Goal: Use online tool/utility: Utilize a website feature to perform a specific function

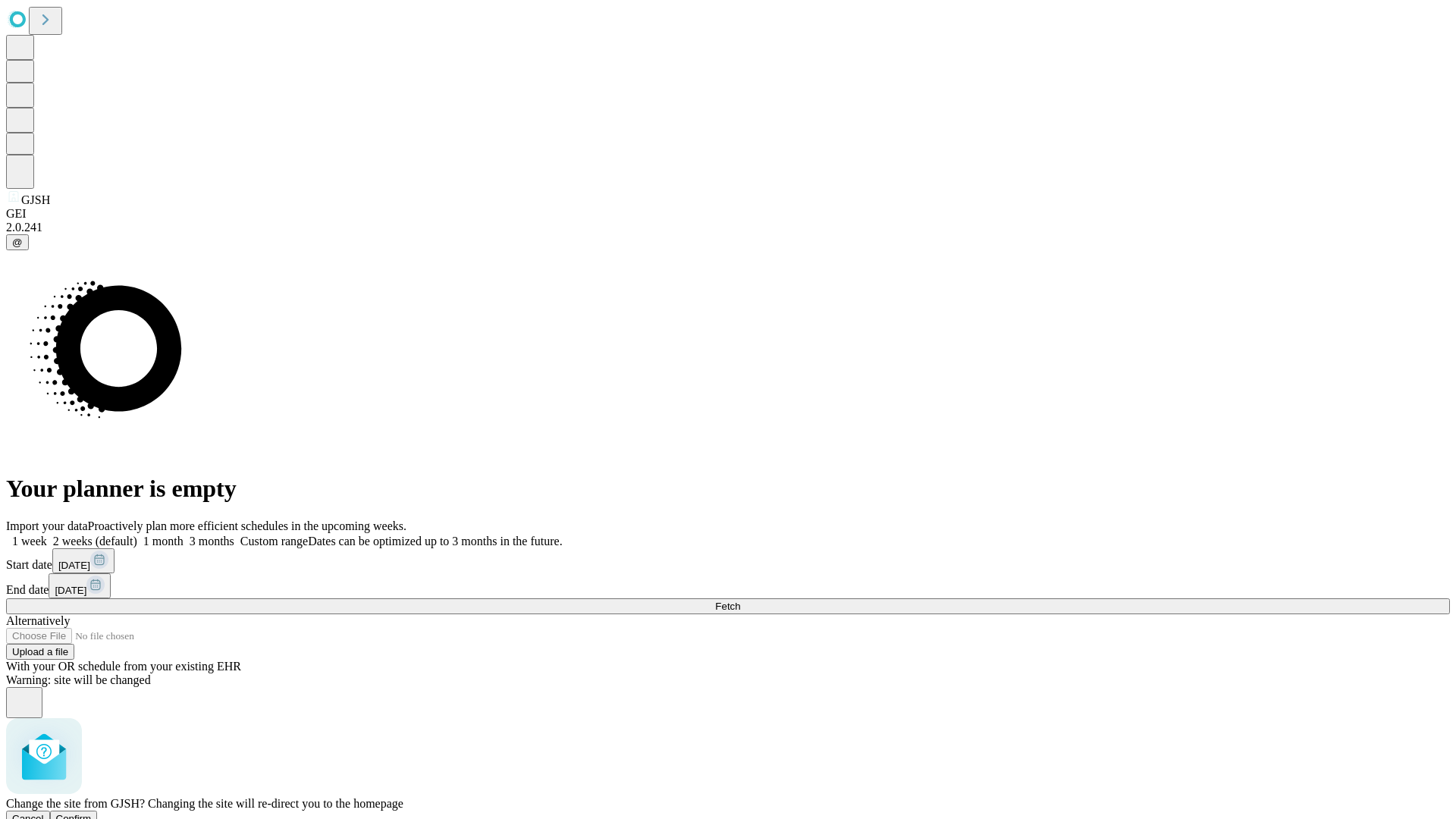
click at [92, 813] on span "Confirm" at bounding box center [74, 819] width 36 height 12
click at [138, 535] on label "2 weeks (default)" at bounding box center [92, 541] width 90 height 13
click at [741, 601] on span "Fetch" at bounding box center [728, 607] width 25 height 12
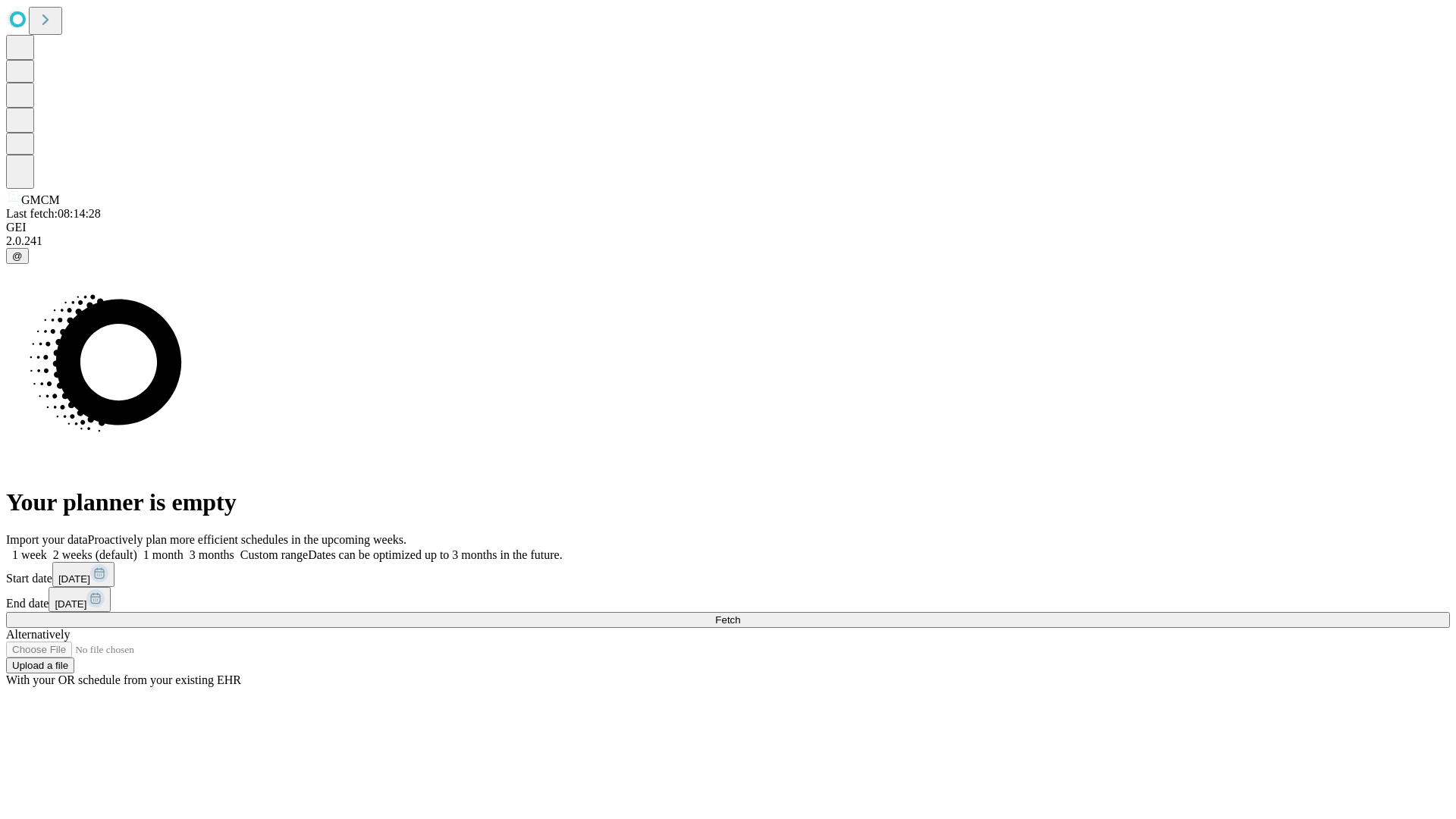
click at [138, 549] on label "2 weeks (default)" at bounding box center [92, 554] width 90 height 13
click at [741, 614] on span "Fetch" at bounding box center [728, 620] width 25 height 12
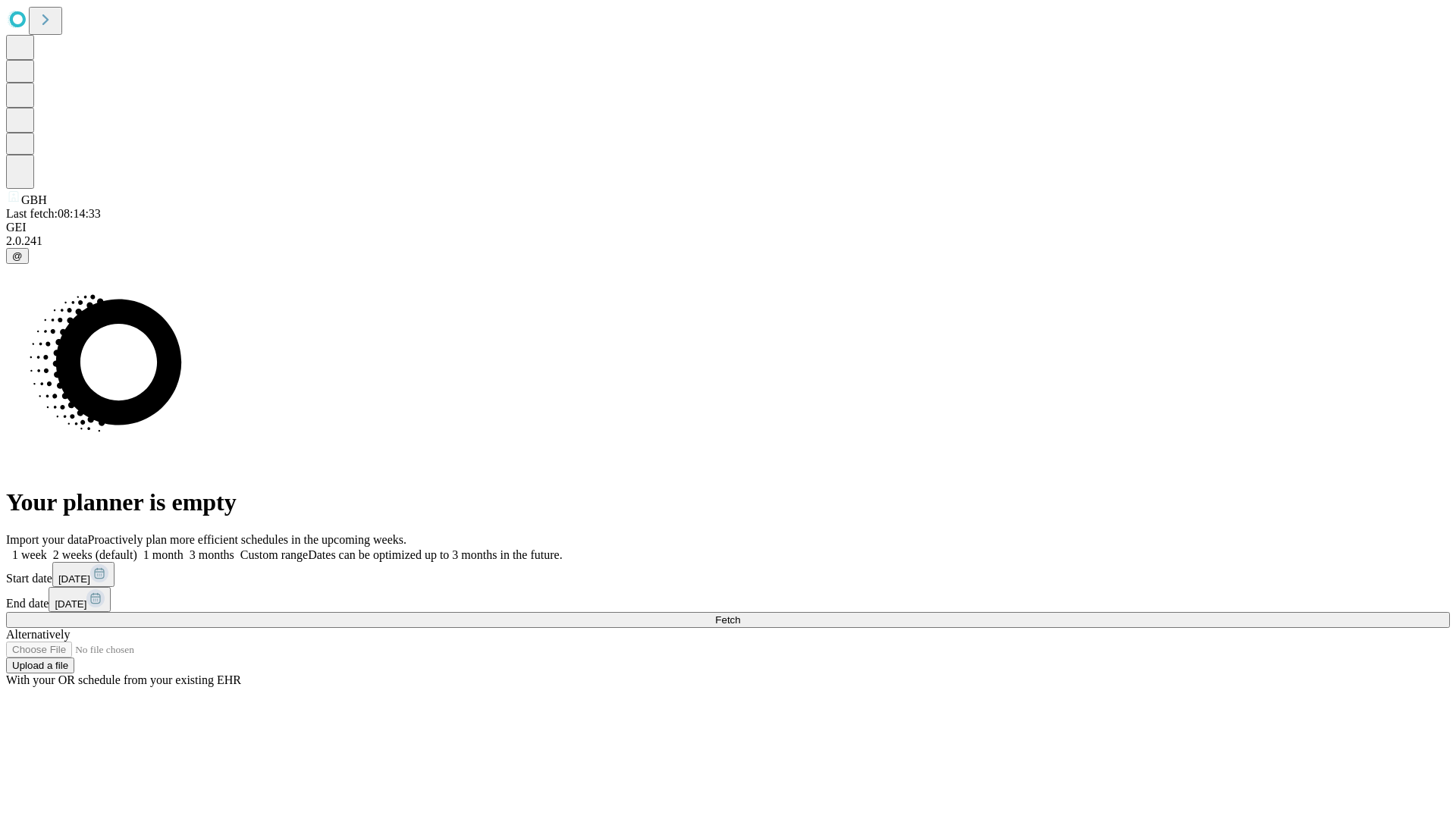
click at [138, 549] on label "2 weeks (default)" at bounding box center [92, 554] width 90 height 13
click at [741, 614] on span "Fetch" at bounding box center [728, 620] width 25 height 12
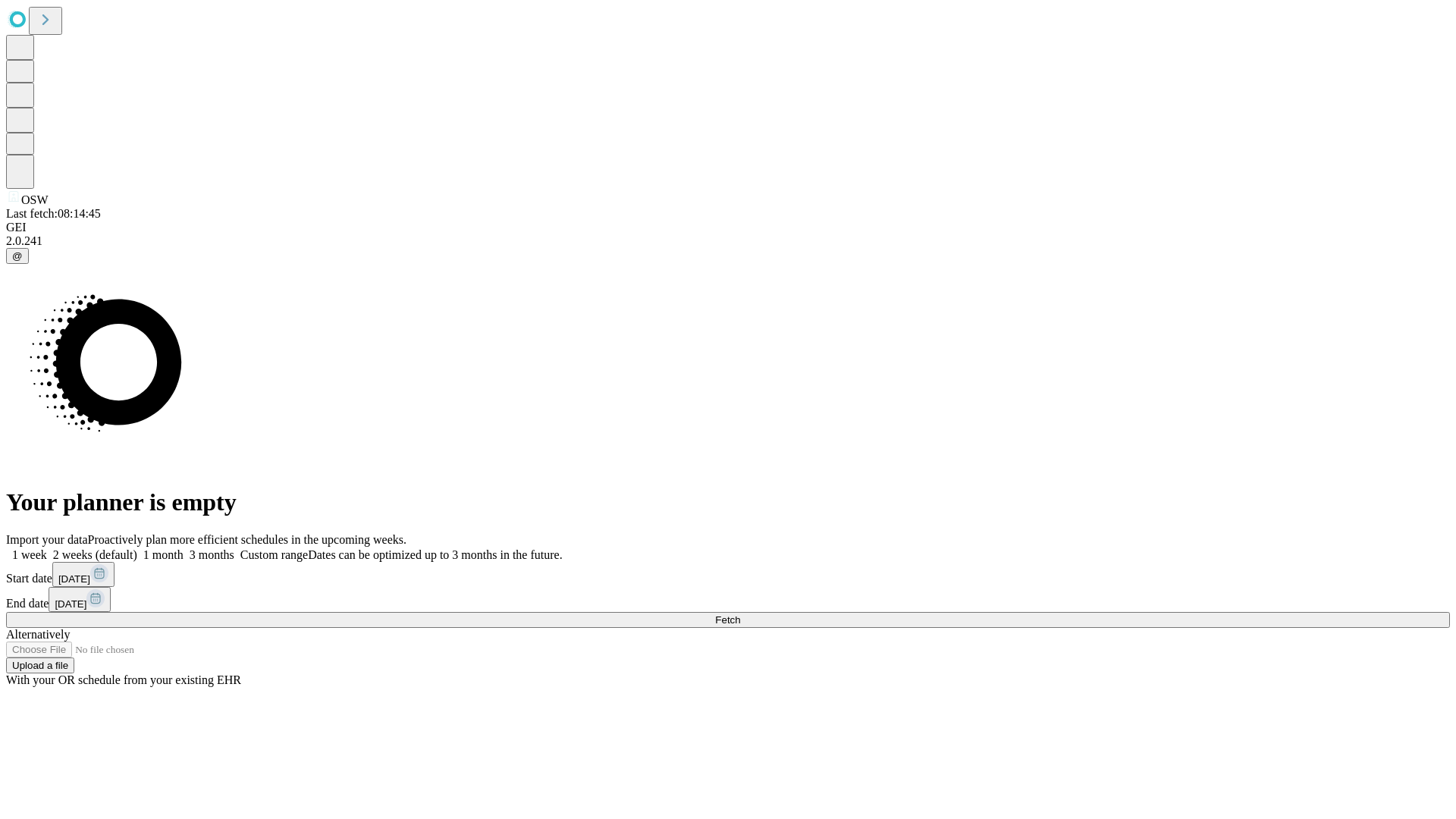
click at [138, 549] on label "2 weeks (default)" at bounding box center [92, 554] width 90 height 13
click at [741, 614] on span "Fetch" at bounding box center [728, 620] width 25 height 12
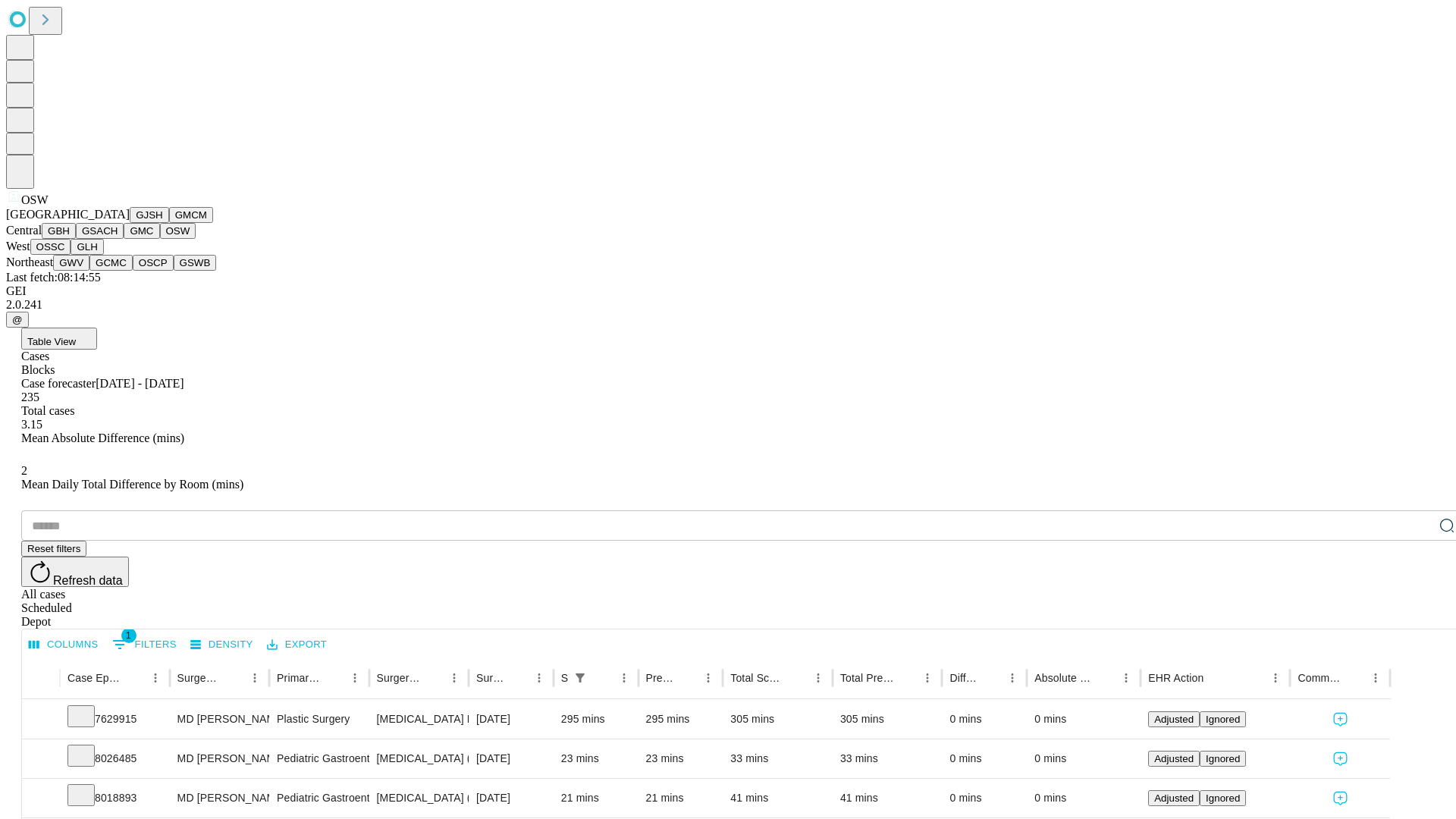
click at [72, 255] on button "OSSC" at bounding box center [50, 246] width 41 height 16
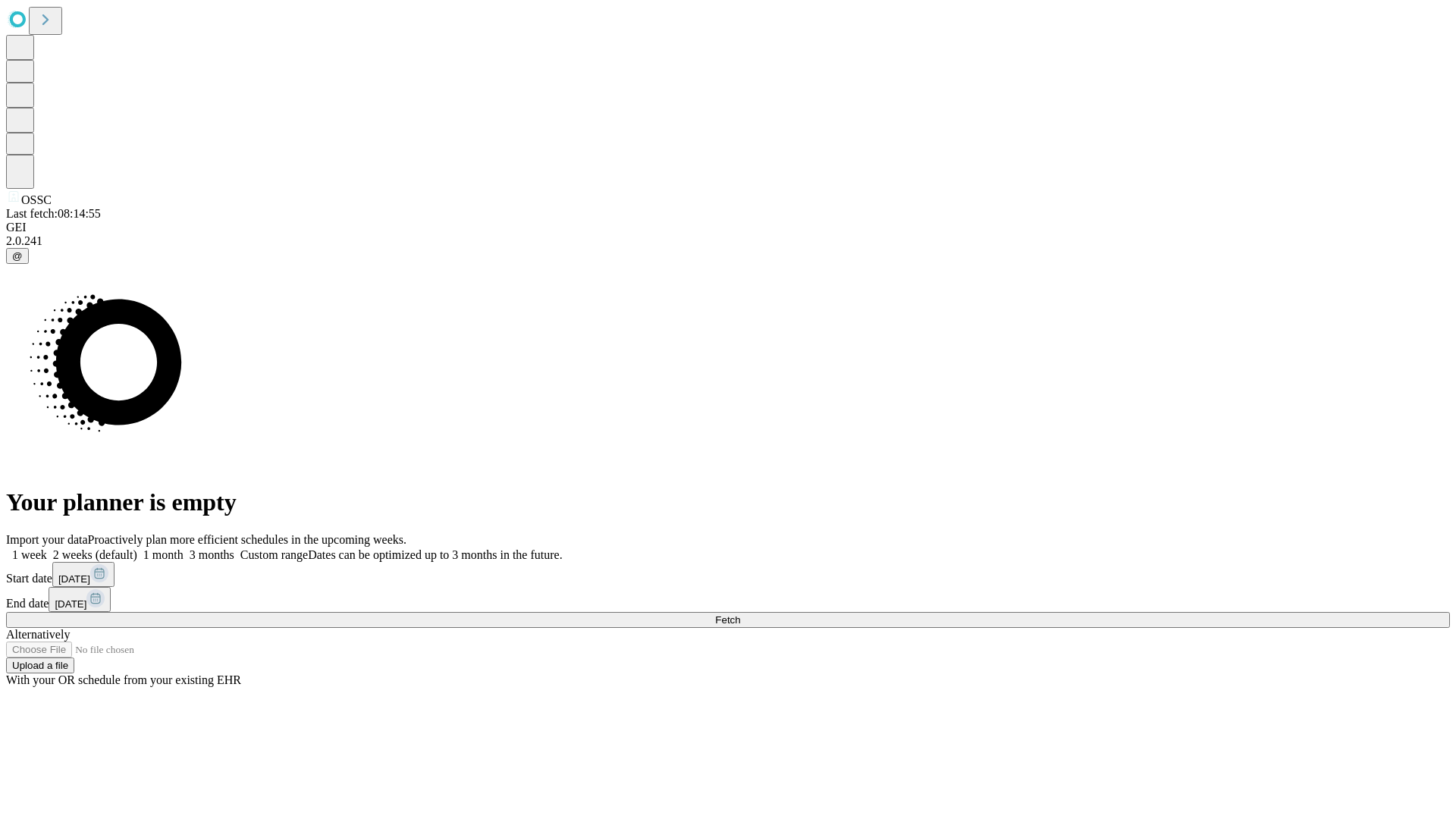
click at [138, 549] on label "2 weeks (default)" at bounding box center [92, 554] width 90 height 13
click at [741, 614] on span "Fetch" at bounding box center [728, 620] width 25 height 12
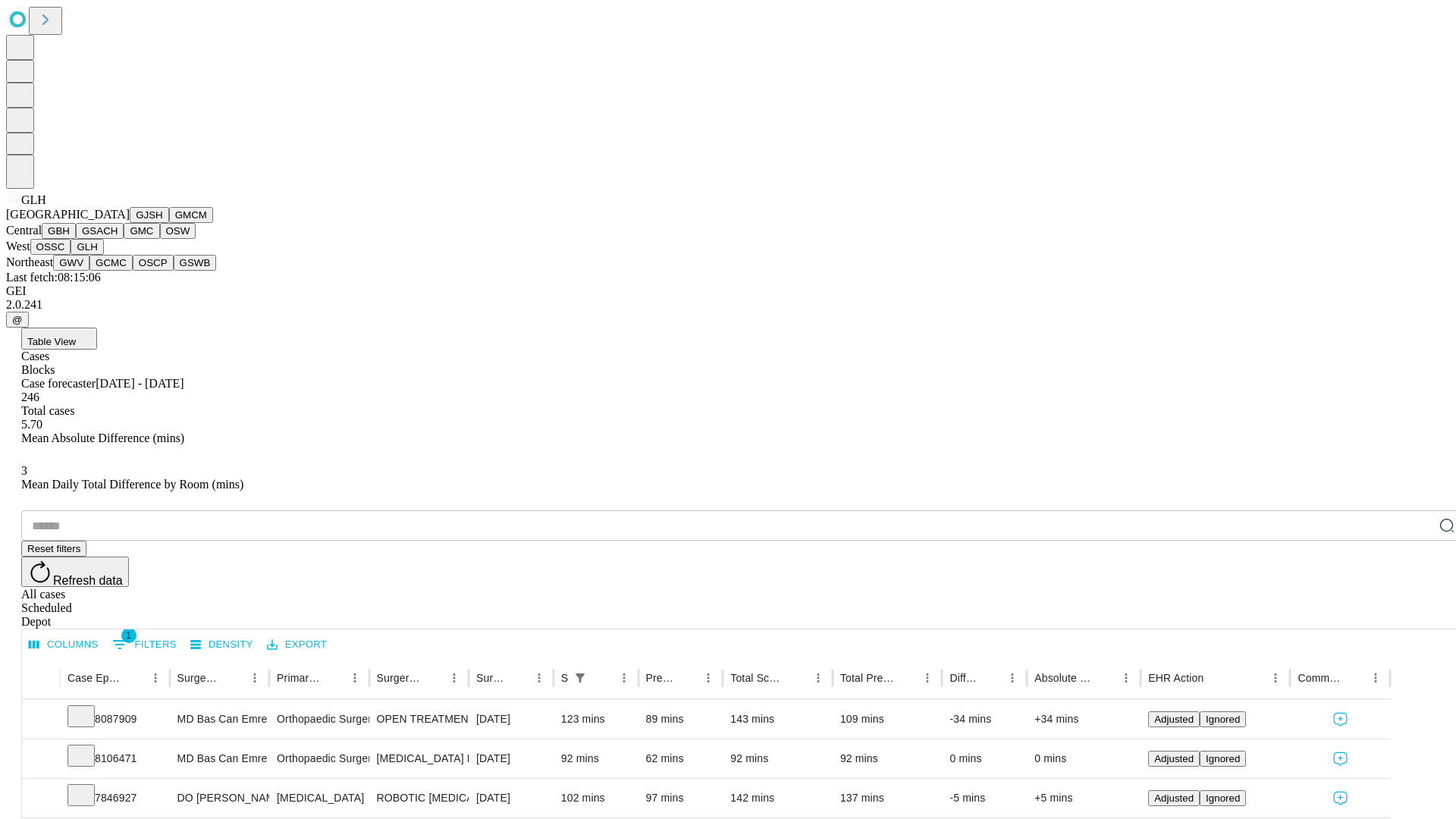
click at [89, 270] on button "GWV" at bounding box center [72, 263] width 37 height 16
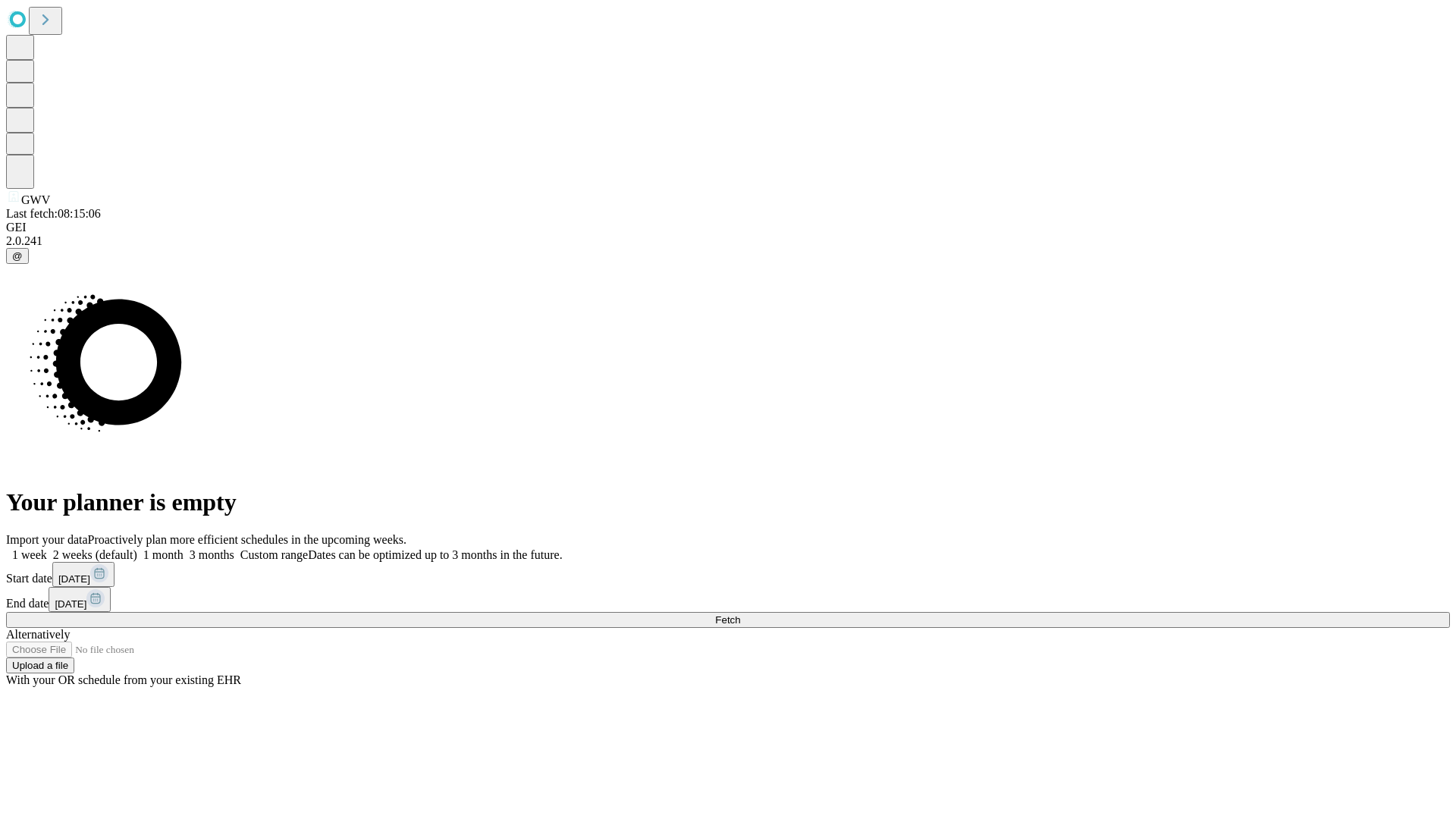
click at [138, 549] on label "2 weeks (default)" at bounding box center [92, 554] width 90 height 13
click at [741, 614] on span "Fetch" at bounding box center [728, 620] width 25 height 12
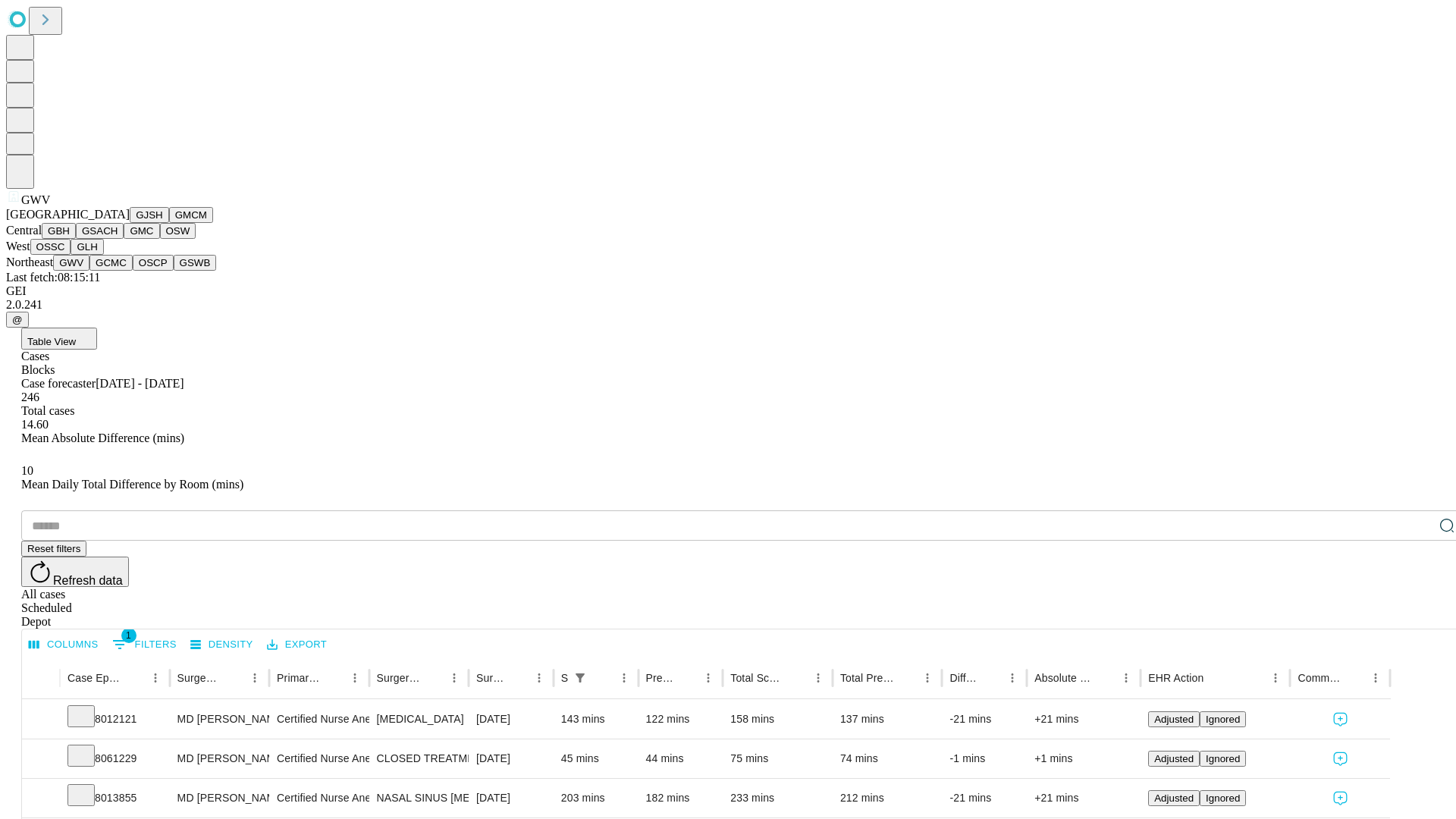
click at [117, 270] on button "GCMC" at bounding box center [111, 263] width 44 height 16
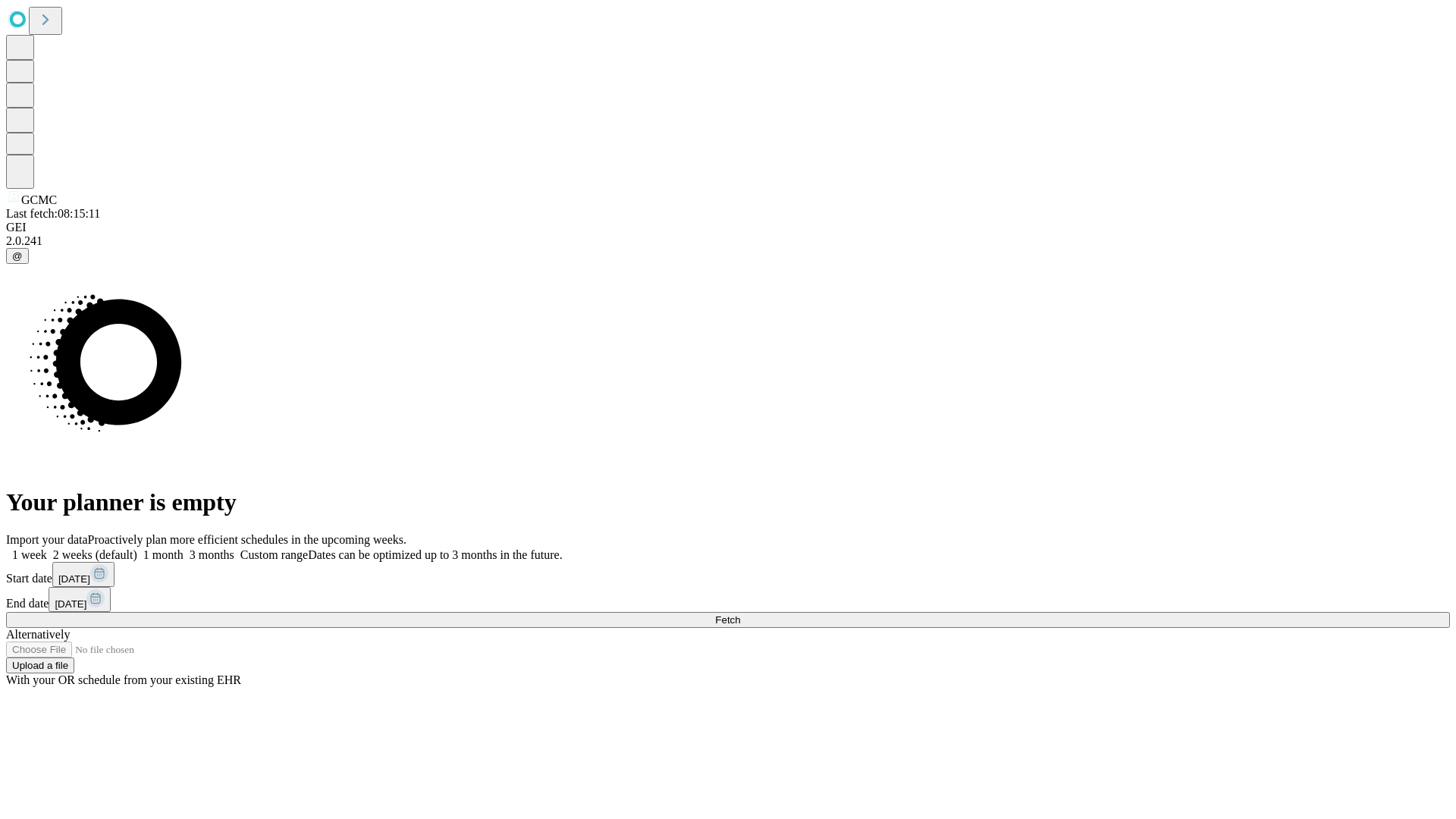
click at [138, 549] on label "2 weeks (default)" at bounding box center [92, 554] width 90 height 13
click at [741, 614] on span "Fetch" at bounding box center [728, 620] width 25 height 12
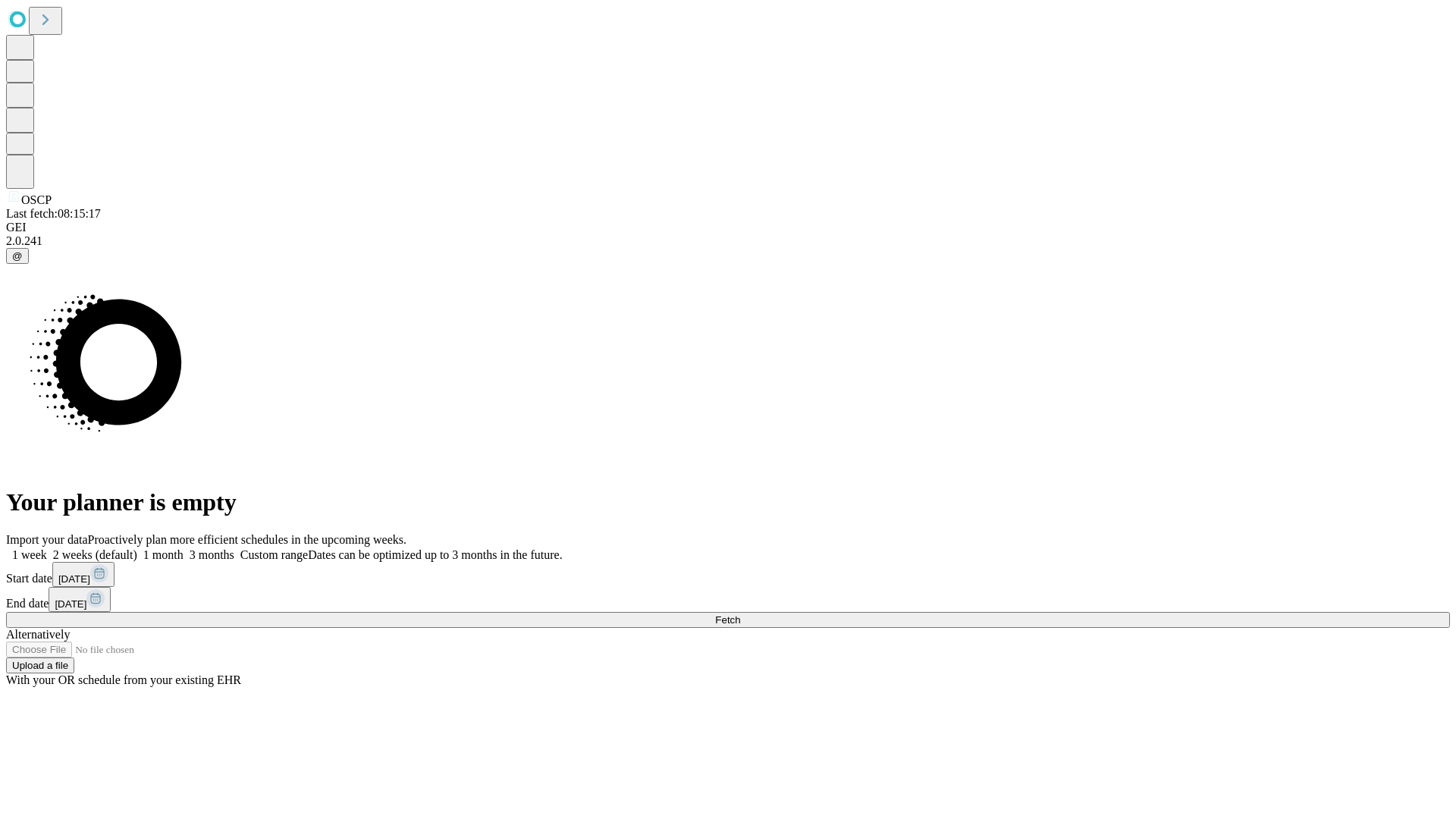
click at [138, 549] on label "2 weeks (default)" at bounding box center [92, 554] width 90 height 13
click at [741, 614] on span "Fetch" at bounding box center [728, 620] width 25 height 12
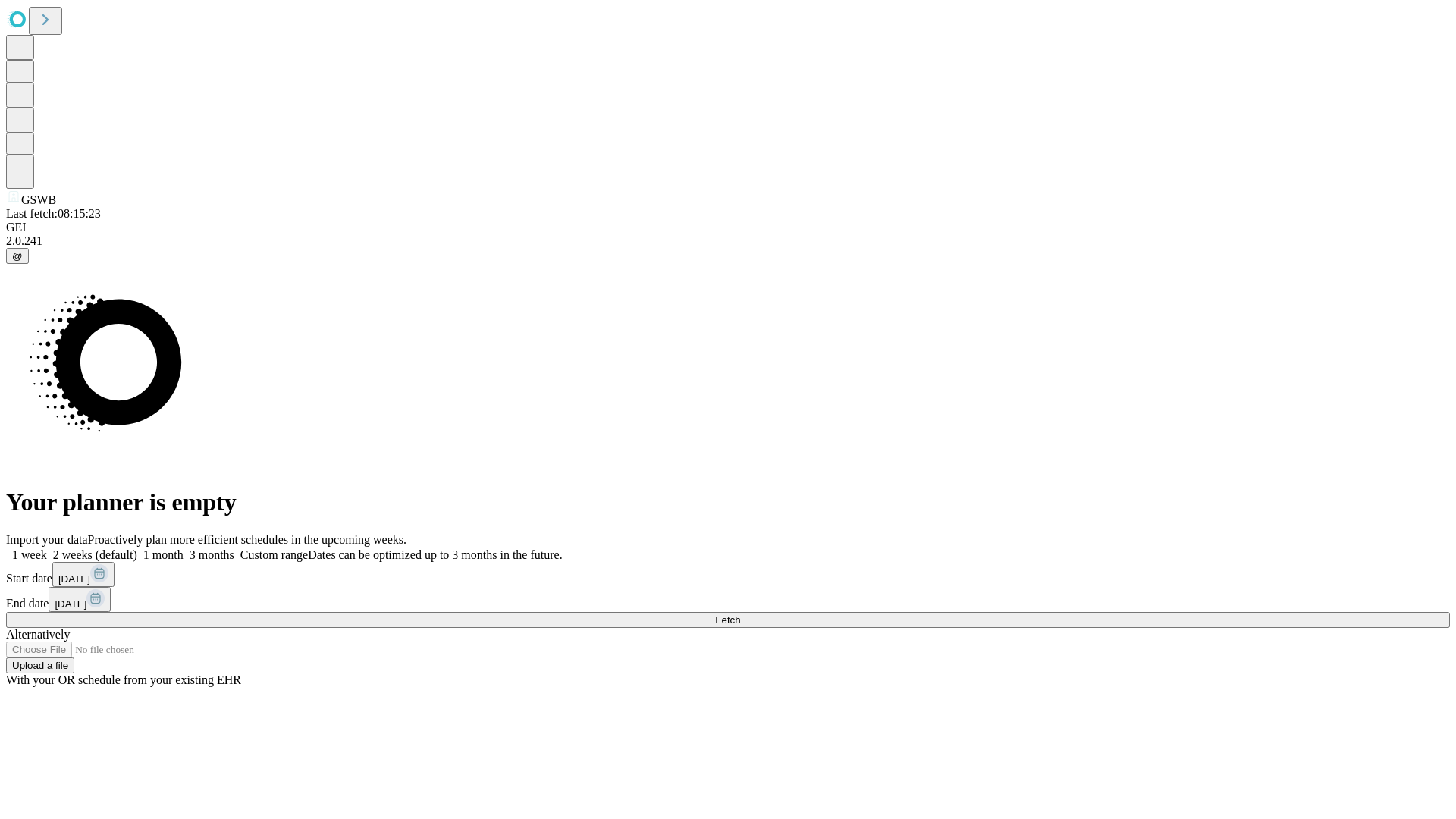
click at [138, 549] on label "2 weeks (default)" at bounding box center [92, 554] width 90 height 13
click at [741, 614] on span "Fetch" at bounding box center [728, 620] width 25 height 12
